Goal: Task Accomplishment & Management: Complete application form

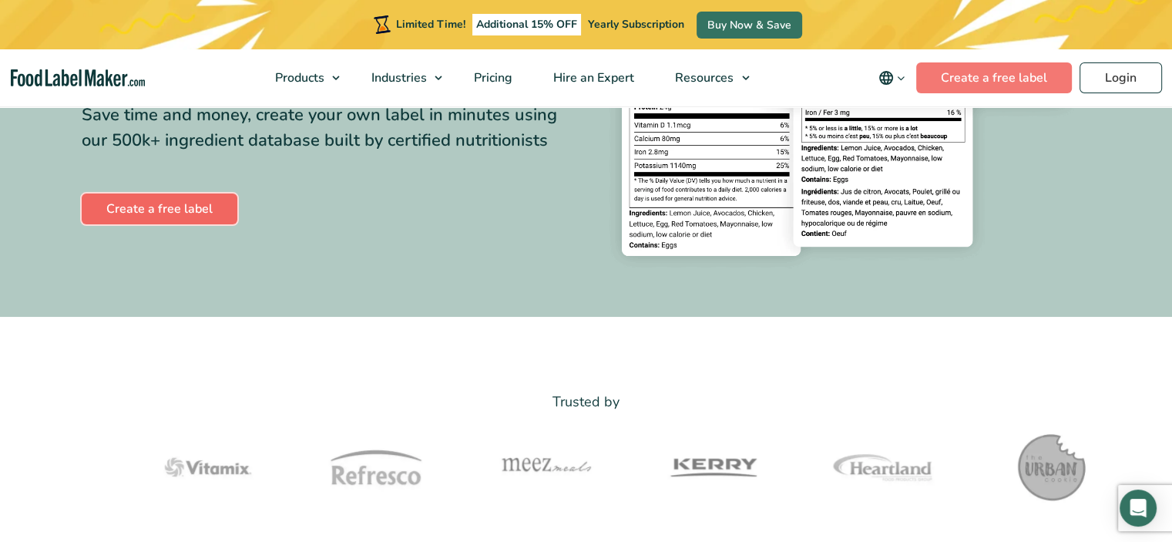
click at [164, 214] on link "Create a free label" at bounding box center [160, 208] width 156 height 31
